Goal: Transaction & Acquisition: Purchase product/service

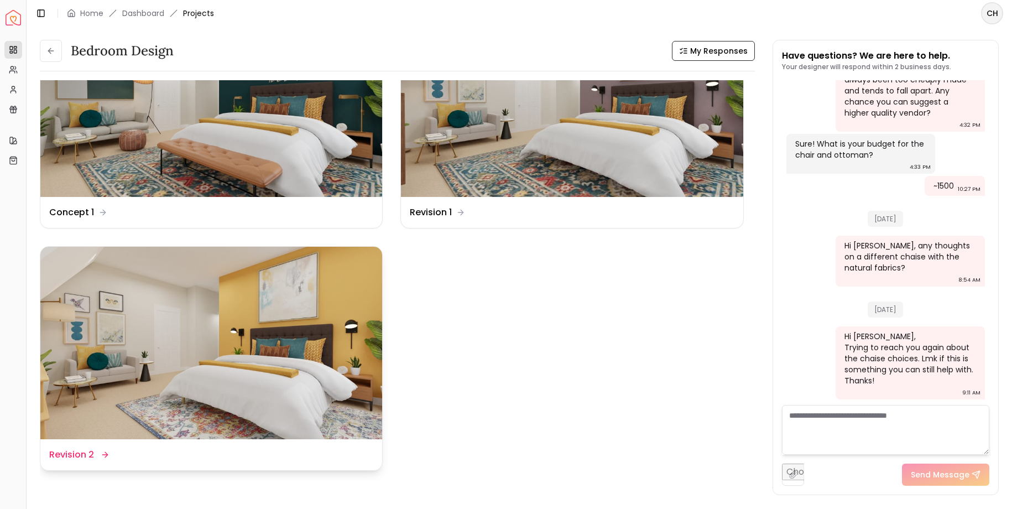
scroll to position [87, 0]
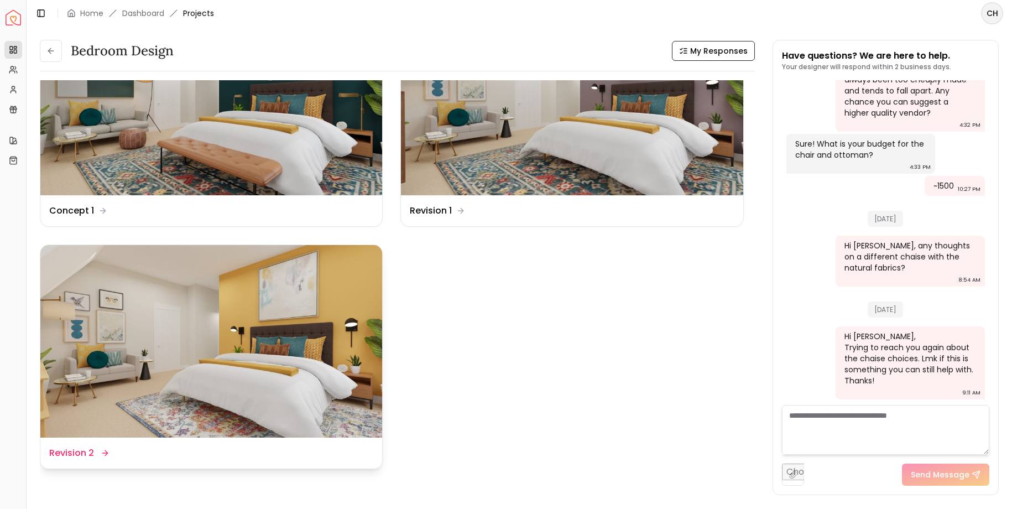
click at [294, 318] on img at bounding box center [211, 341] width 342 height 193
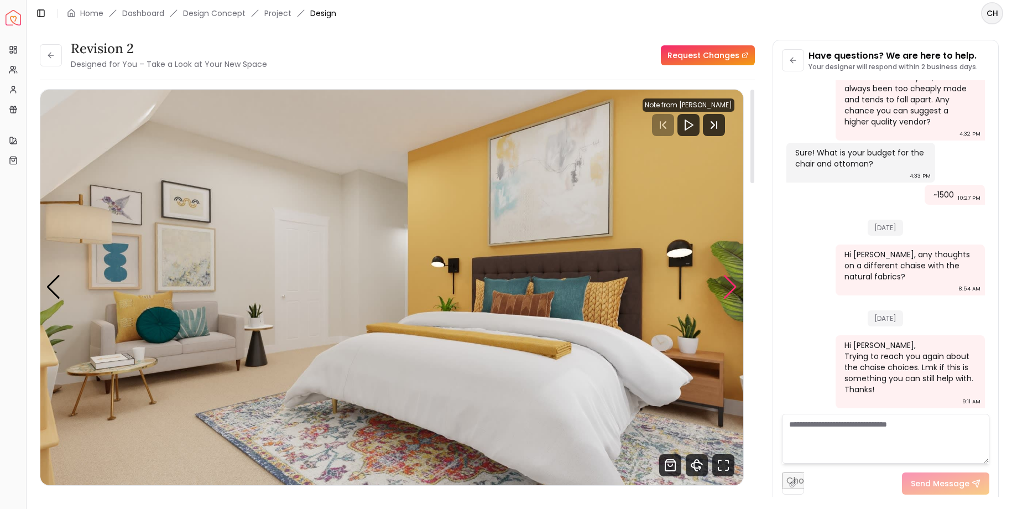
click at [732, 287] on div "Next slide" at bounding box center [730, 287] width 15 height 24
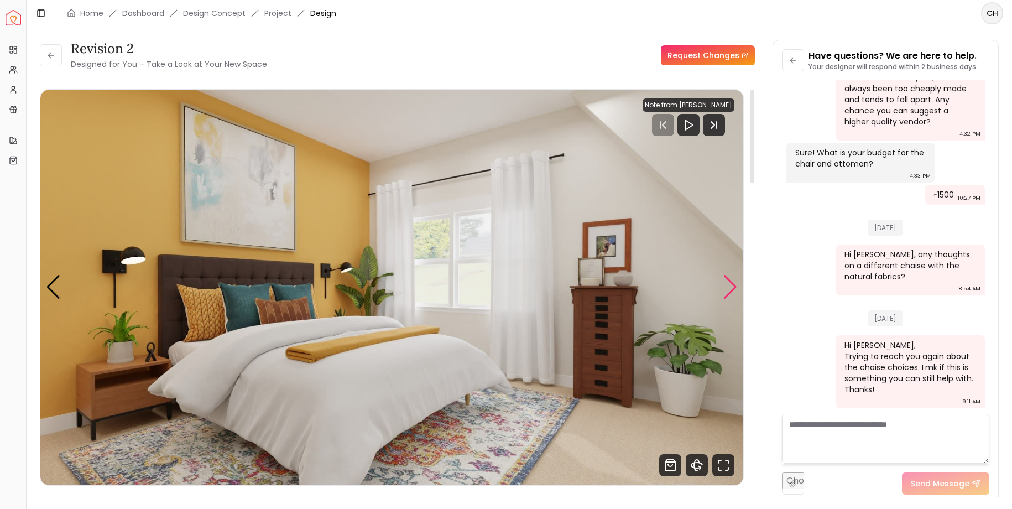
click at [732, 287] on div "Next slide" at bounding box center [730, 287] width 15 height 24
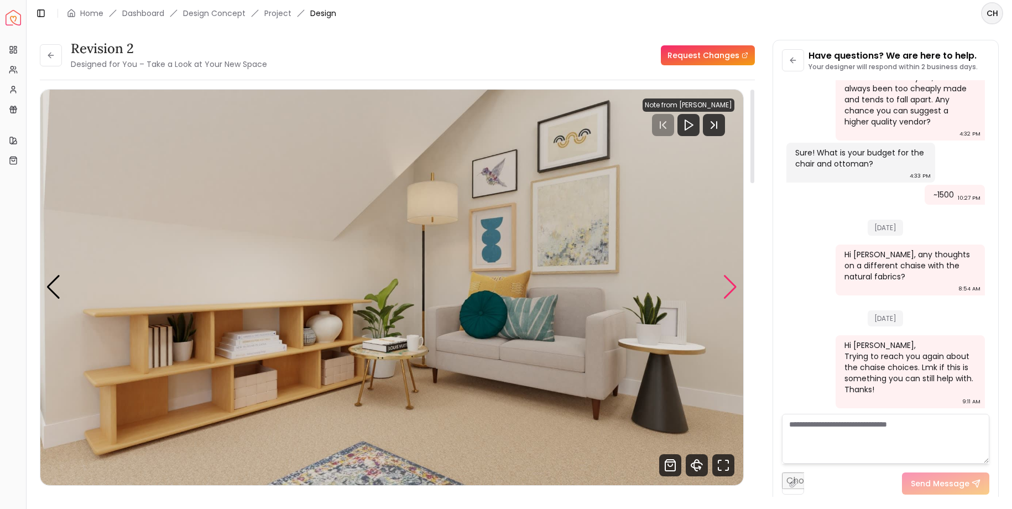
click at [732, 287] on div "Next slide" at bounding box center [730, 287] width 15 height 24
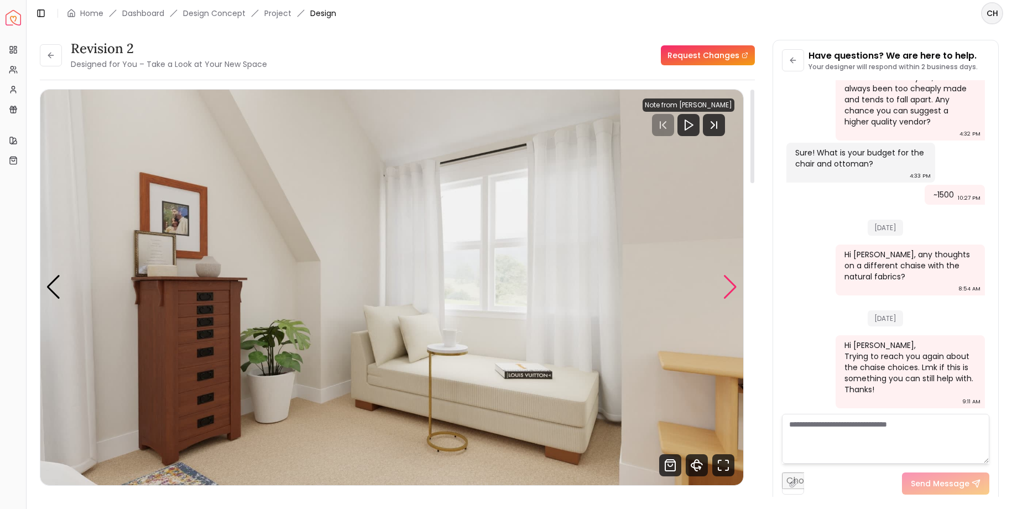
click at [732, 287] on div "Next slide" at bounding box center [730, 287] width 15 height 24
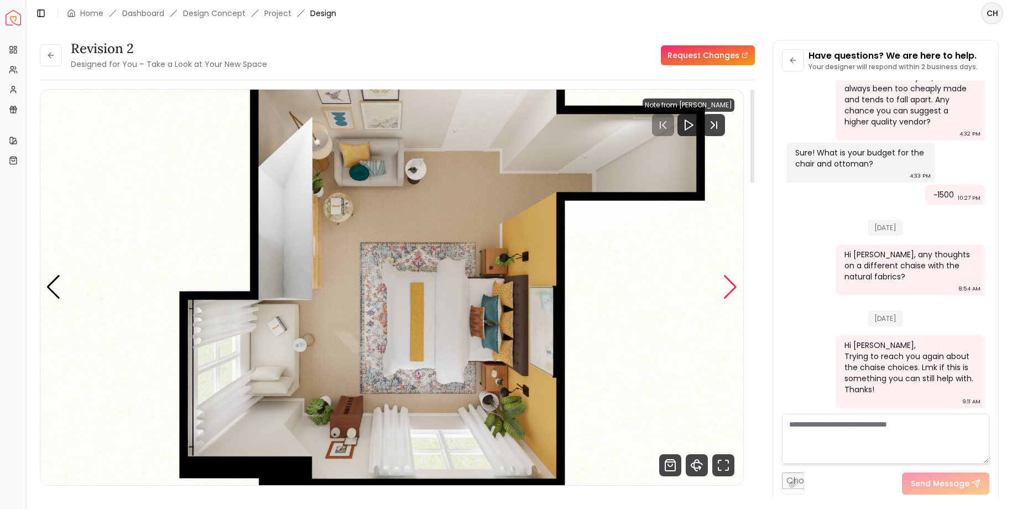
click at [732, 287] on div "Next slide" at bounding box center [730, 287] width 15 height 24
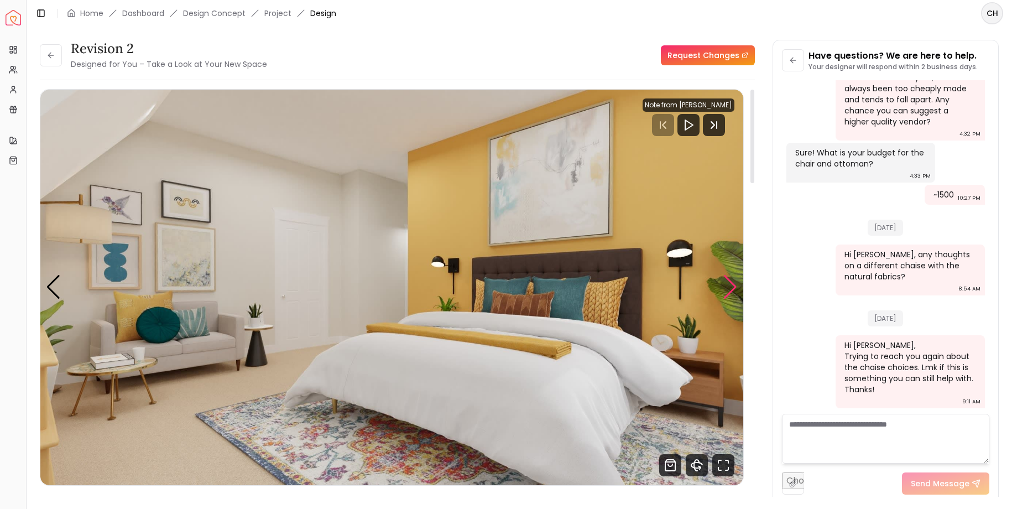
click at [732, 287] on div "Next slide" at bounding box center [730, 287] width 15 height 24
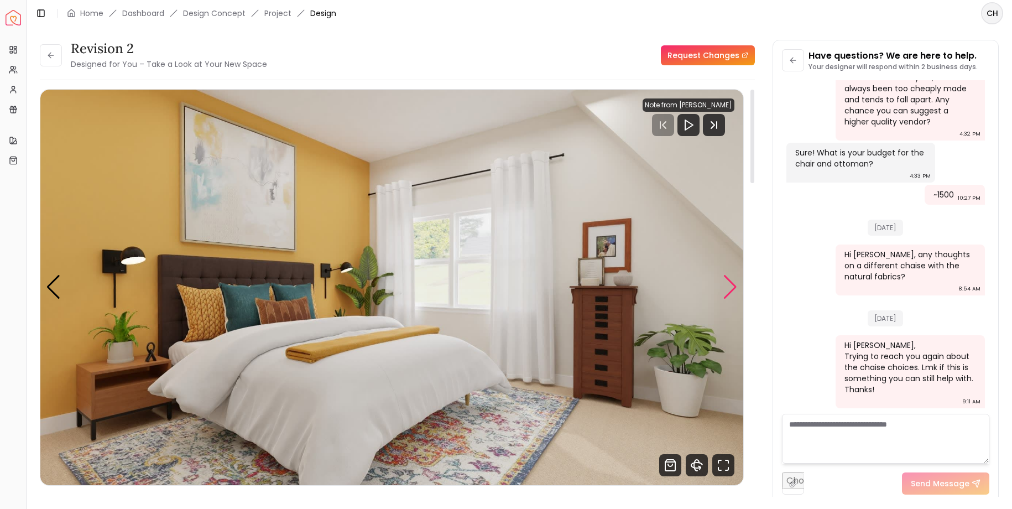
click at [732, 287] on div "Next slide" at bounding box center [730, 287] width 15 height 24
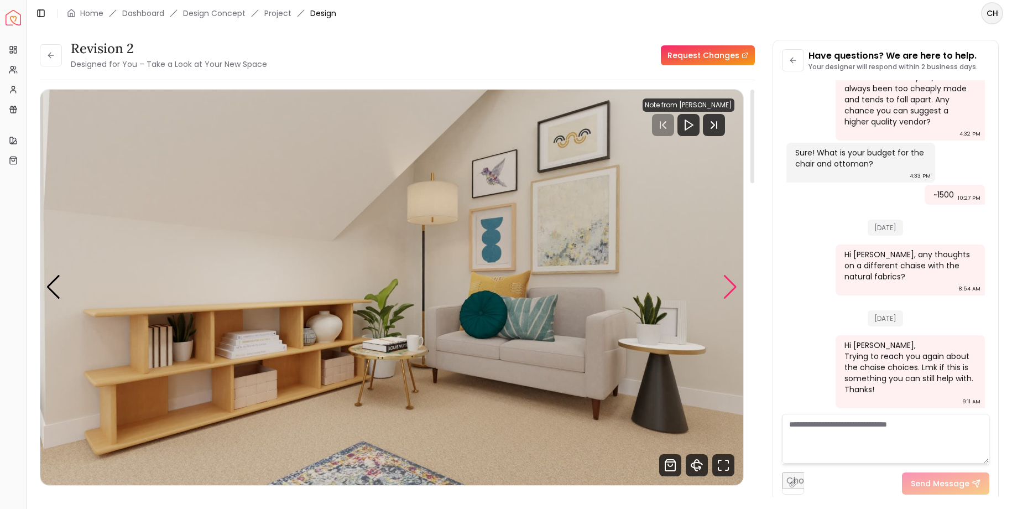
click at [732, 287] on div "Next slide" at bounding box center [730, 287] width 15 height 24
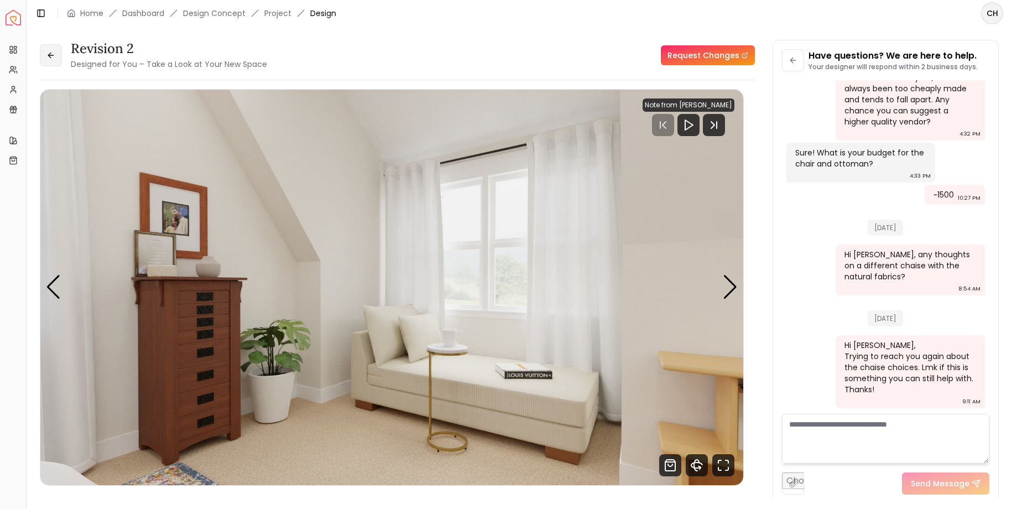
click at [50, 56] on icon at bounding box center [50, 55] width 9 height 9
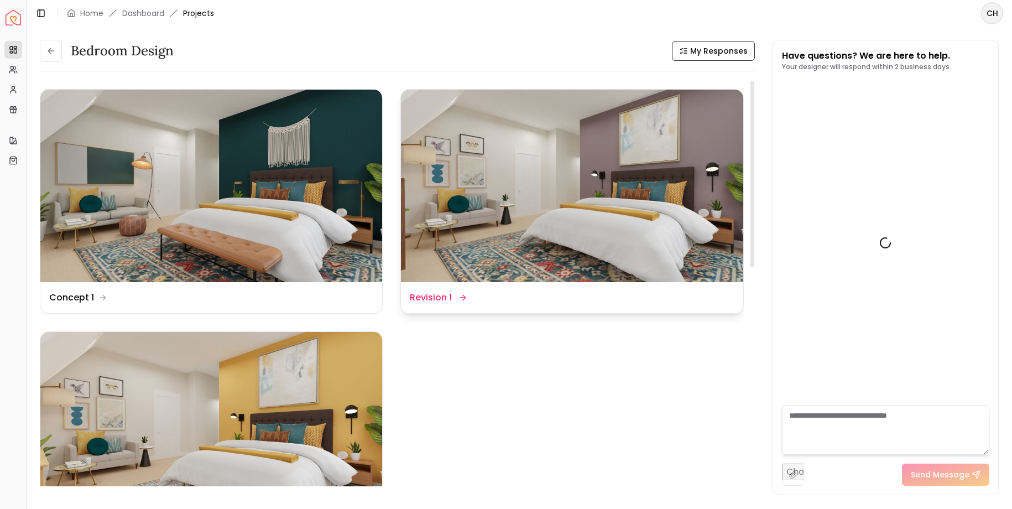
click at [563, 250] on img at bounding box center [572, 186] width 342 height 193
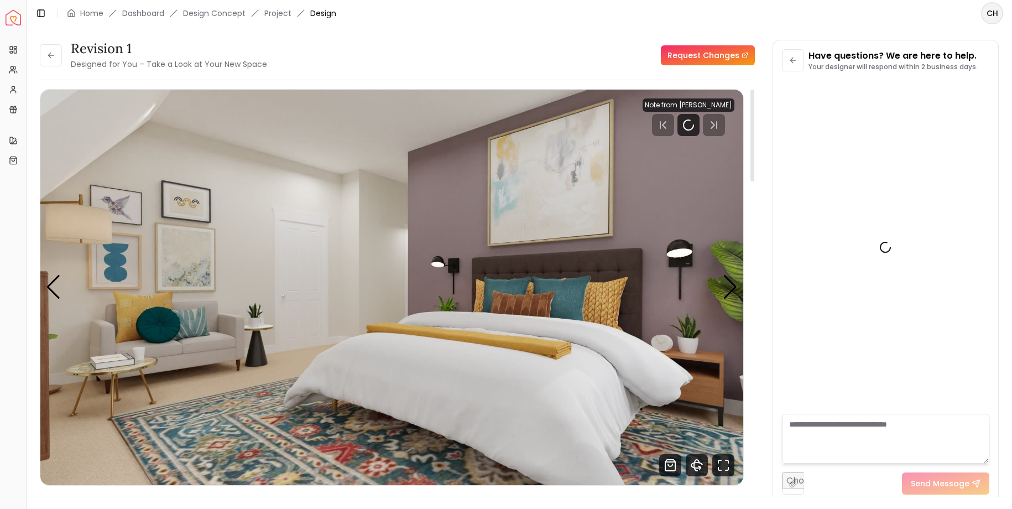
scroll to position [2866, 0]
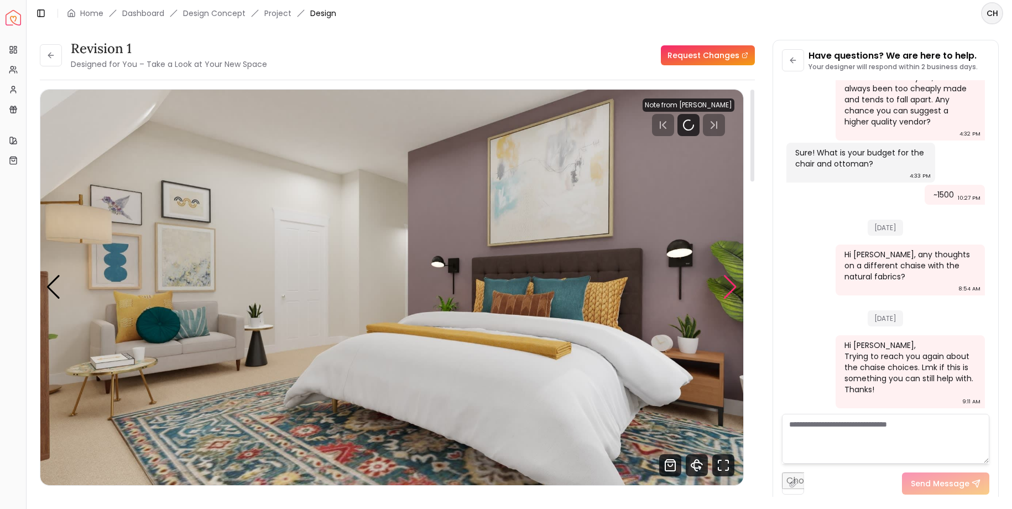
click at [731, 285] on div "Next slide" at bounding box center [730, 287] width 15 height 24
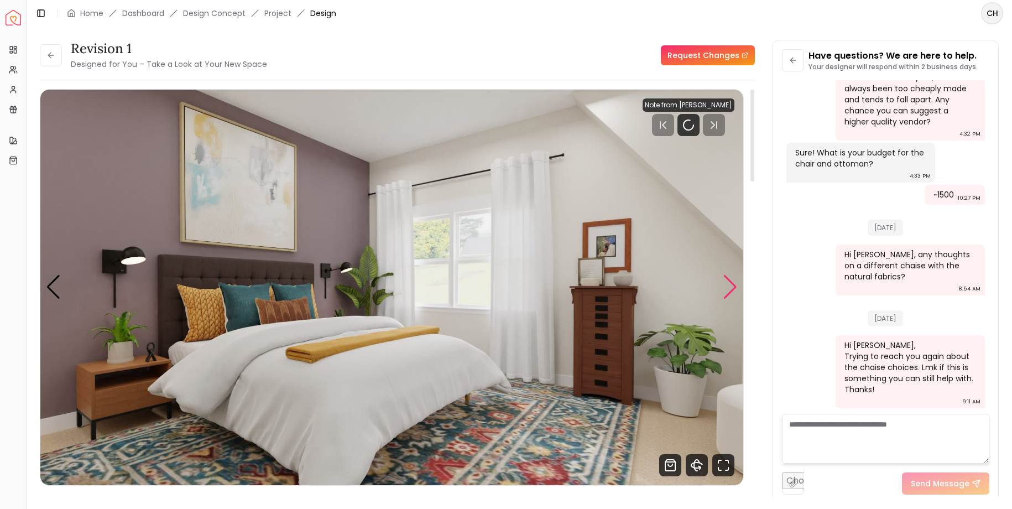
click at [731, 285] on div "Next slide" at bounding box center [730, 287] width 15 height 24
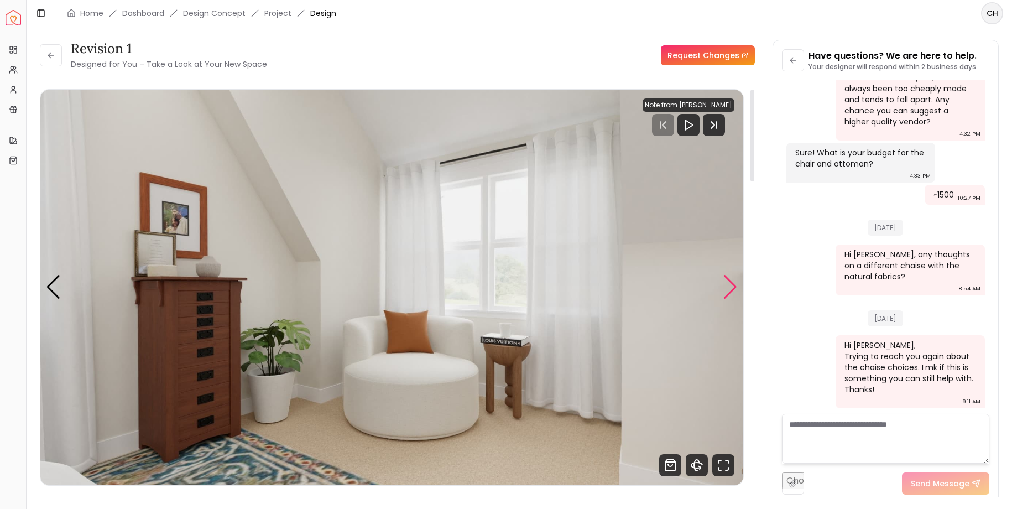
click at [728, 286] on div "Next slide" at bounding box center [730, 287] width 15 height 24
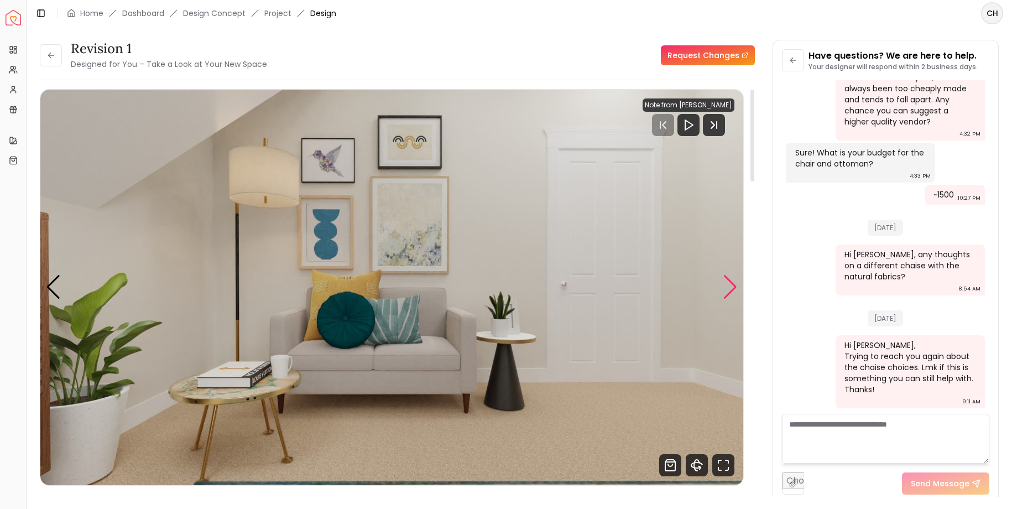
click at [728, 286] on div "Next slide" at bounding box center [730, 287] width 15 height 24
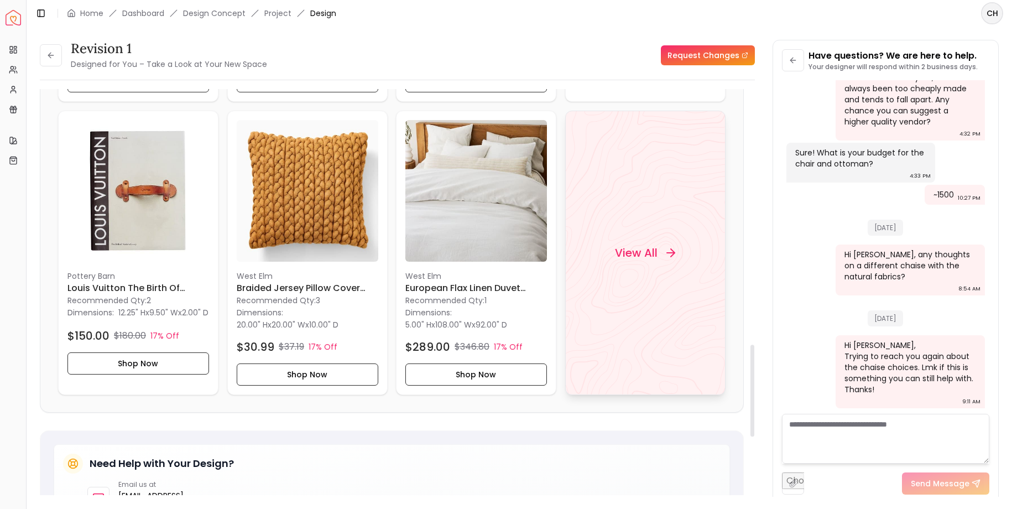
scroll to position [1125, 0]
click at [645, 249] on h4 "View All" at bounding box center [636, 251] width 43 height 15
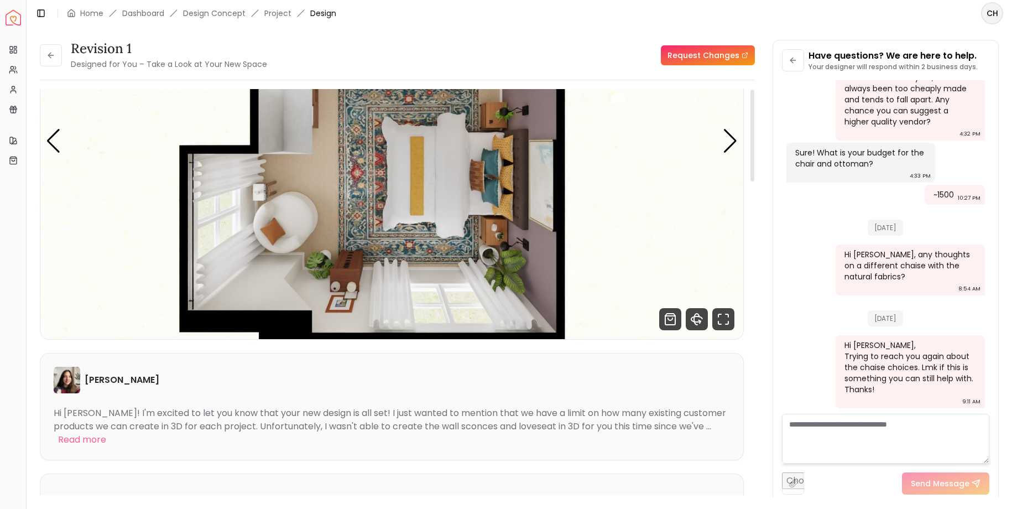
scroll to position [0, 0]
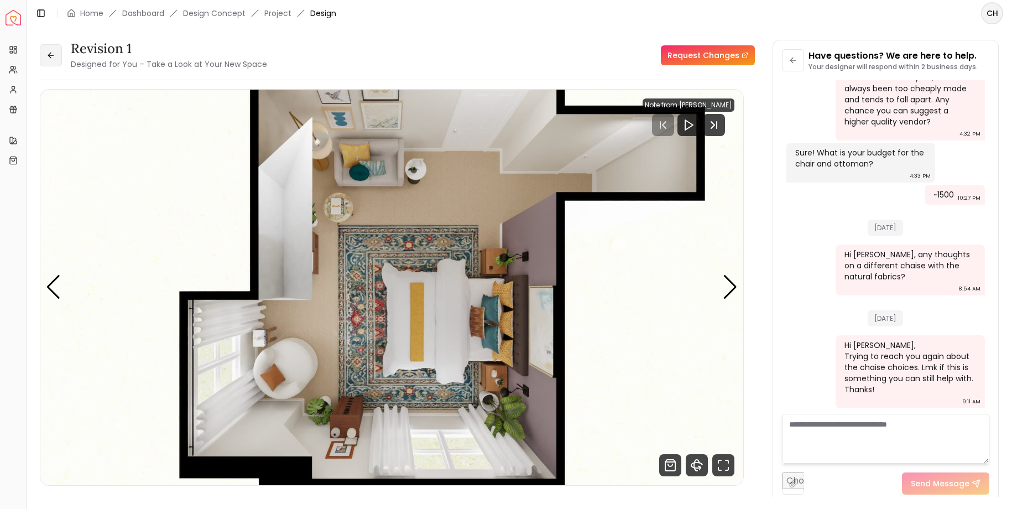
click at [53, 49] on button at bounding box center [51, 55] width 22 height 22
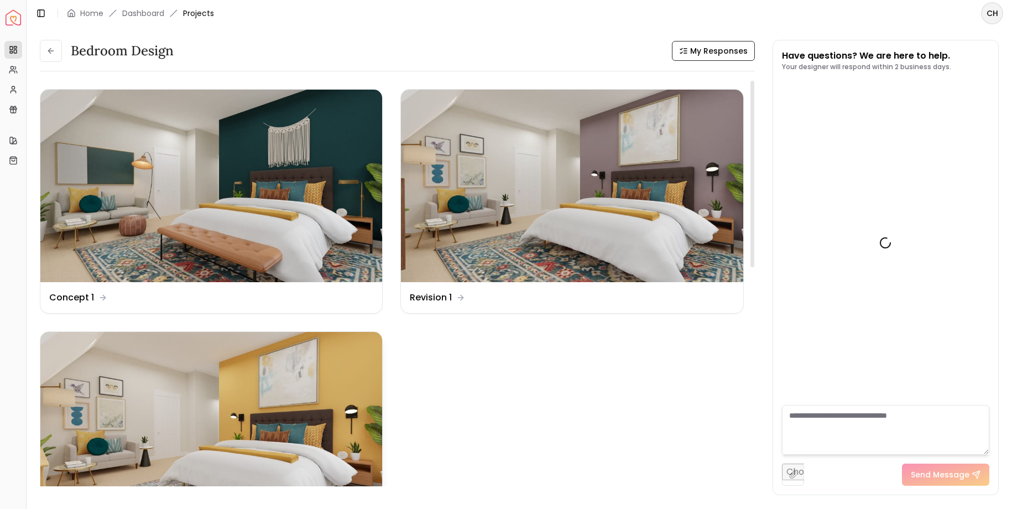
click at [274, 399] on img at bounding box center [211, 428] width 342 height 193
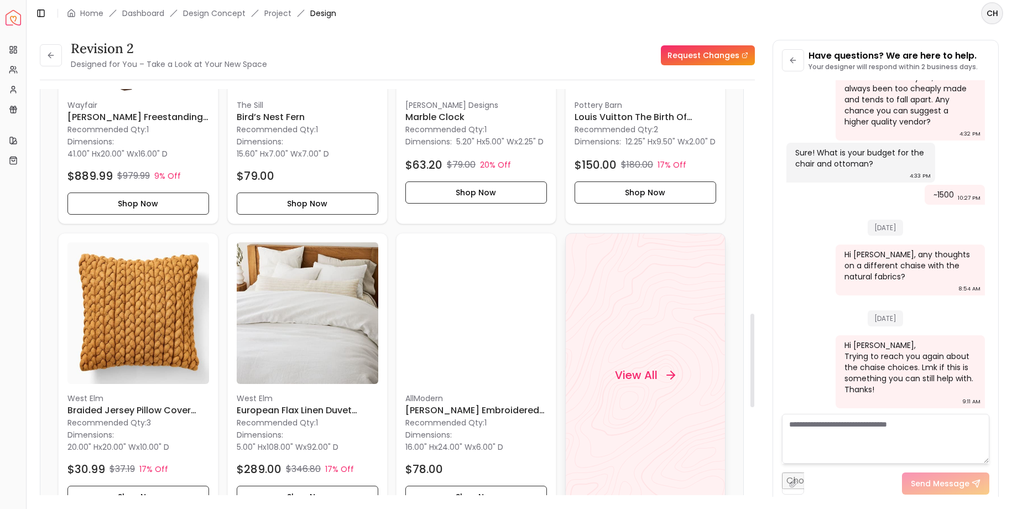
scroll to position [972, 0]
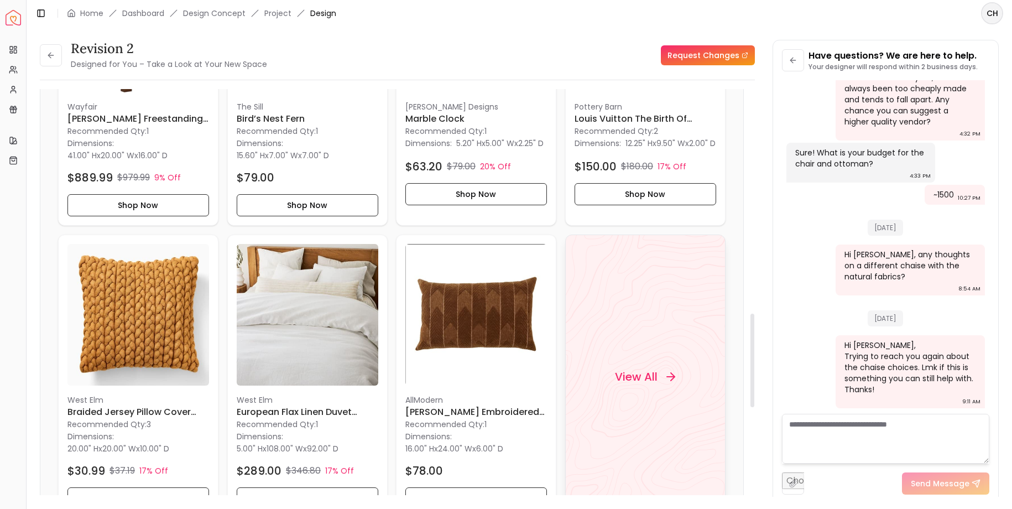
click at [639, 380] on h4 "View All" at bounding box center [636, 375] width 43 height 15
click at [837, 30] on link "wayfair.com/furniture/pdp/hokku-designs-hodge-51-w-swivel-barrel-chair-and-otto…" at bounding box center [850, 19] width 108 height 22
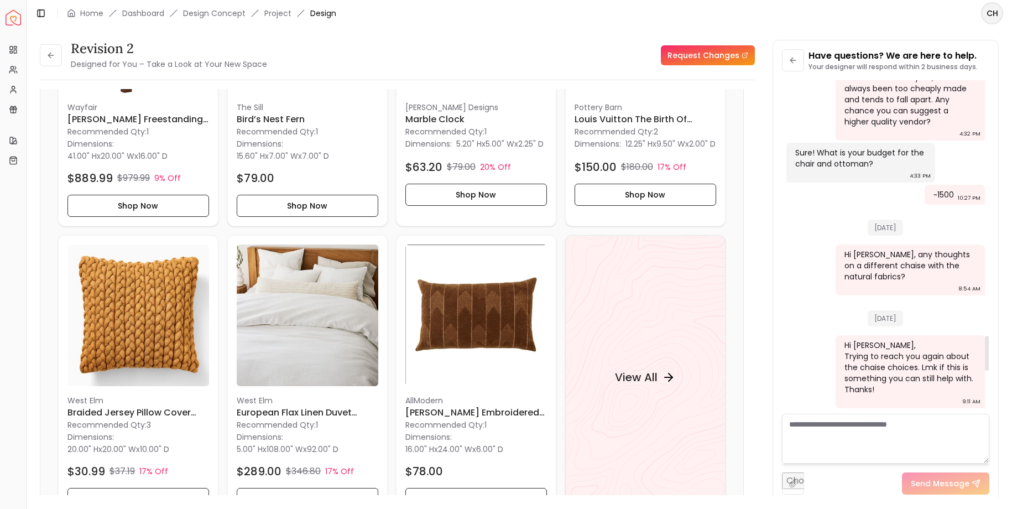
scroll to position [2458, 0]
drag, startPoint x: 866, startPoint y: 304, endPoint x: 795, endPoint y: 265, distance: 81.5
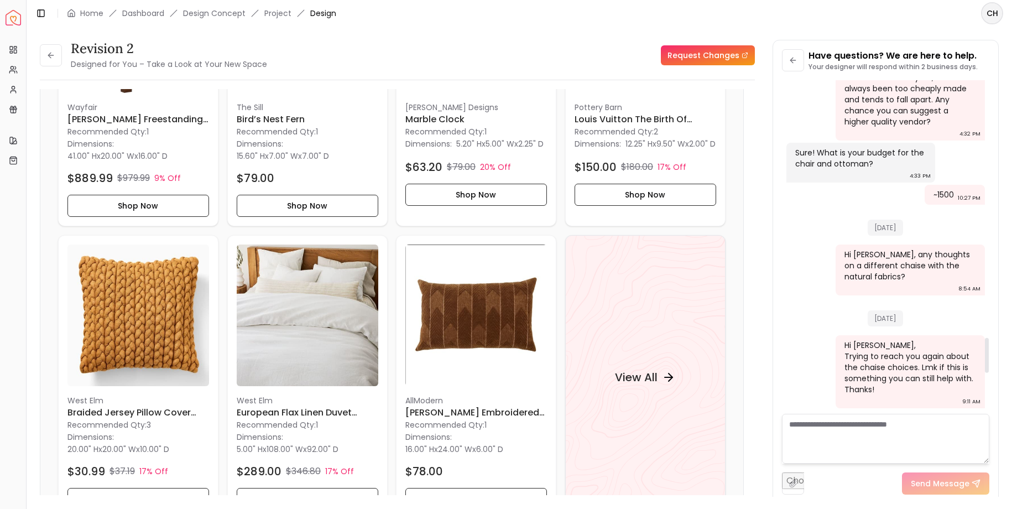
copy link "wayfair.com/furniture/pdp/ivy-bronx-breidy-3858-w-swivel-lounge-chair-and-ottom…"
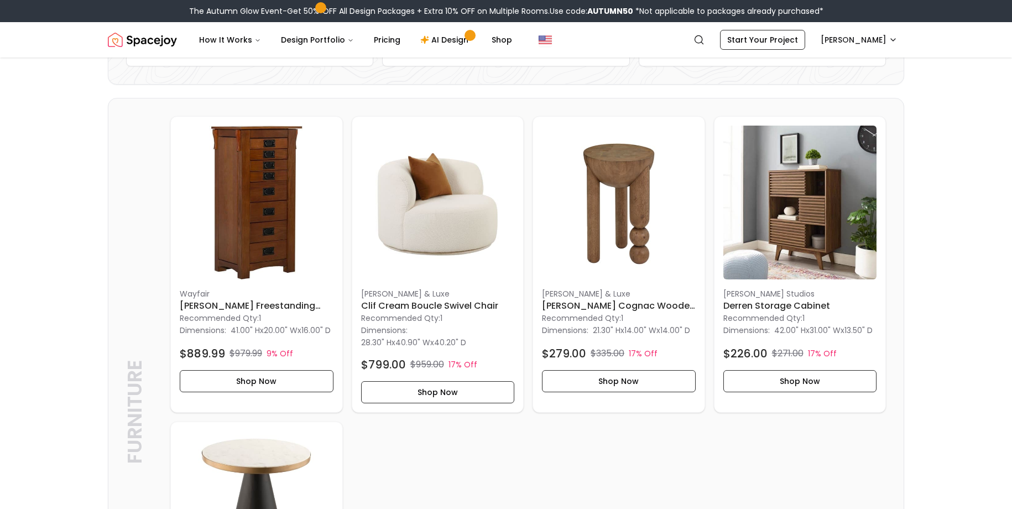
scroll to position [221, 0]
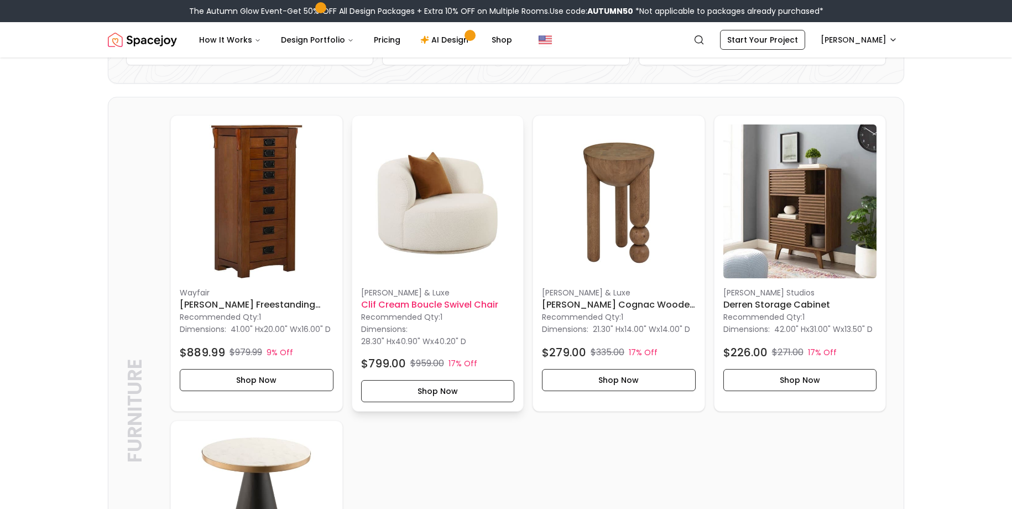
click at [439, 217] on img at bounding box center [438, 201] width 154 height 154
click at [422, 394] on button "Shop Now" at bounding box center [438, 391] width 154 height 22
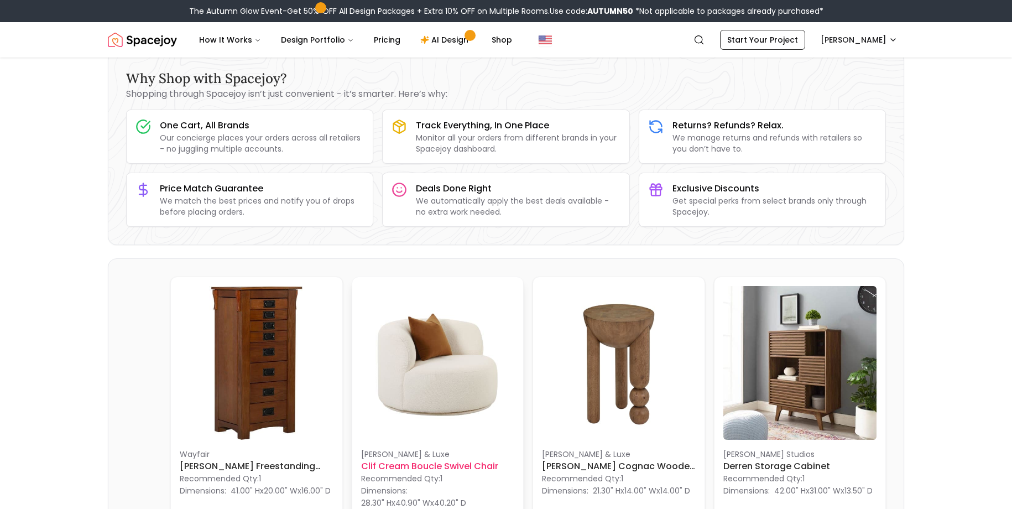
scroll to position [0, 0]
